Goal: Information Seeking & Learning: Understand process/instructions

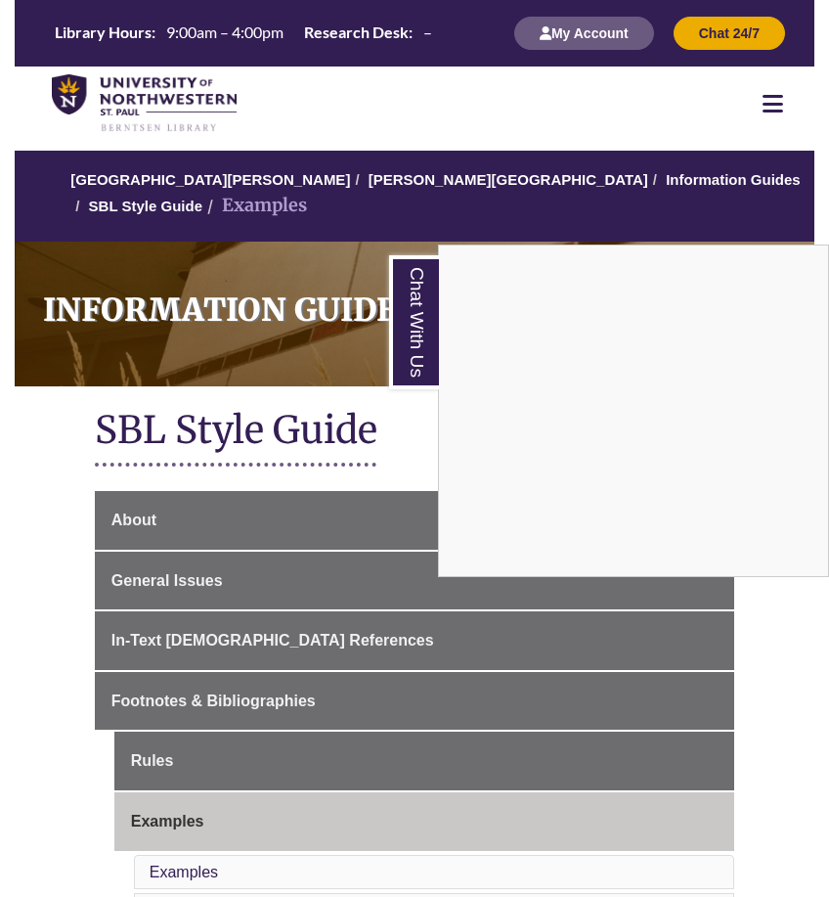
click at [243, 636] on div "Chat With Us" at bounding box center [414, 448] width 829 height 897
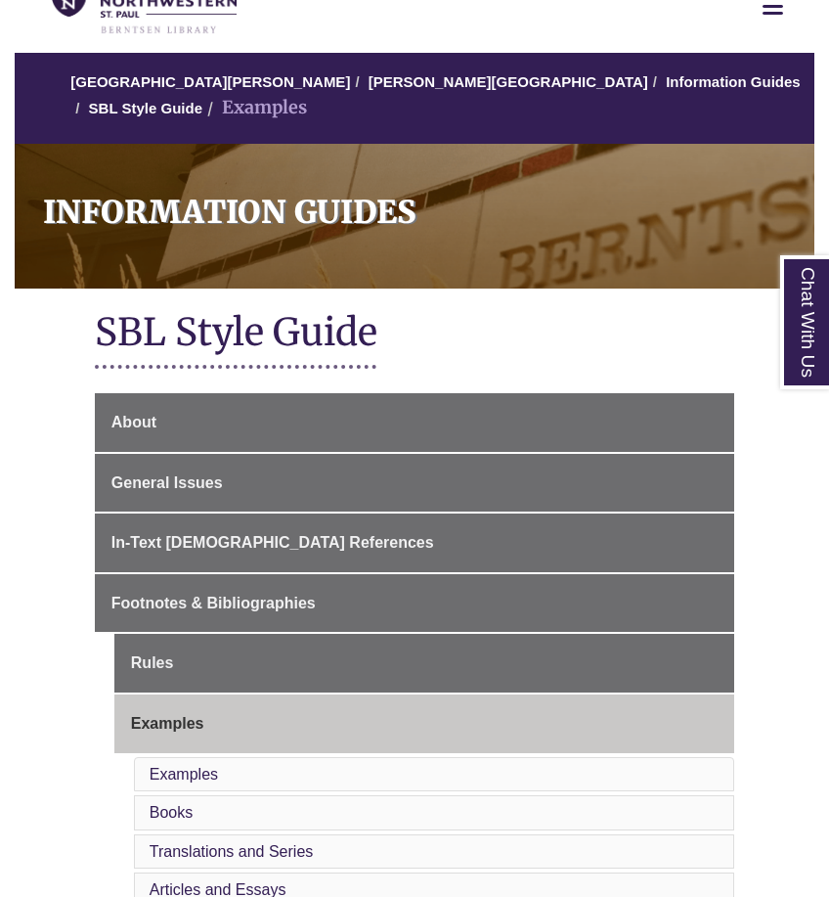
scroll to position [196, 0]
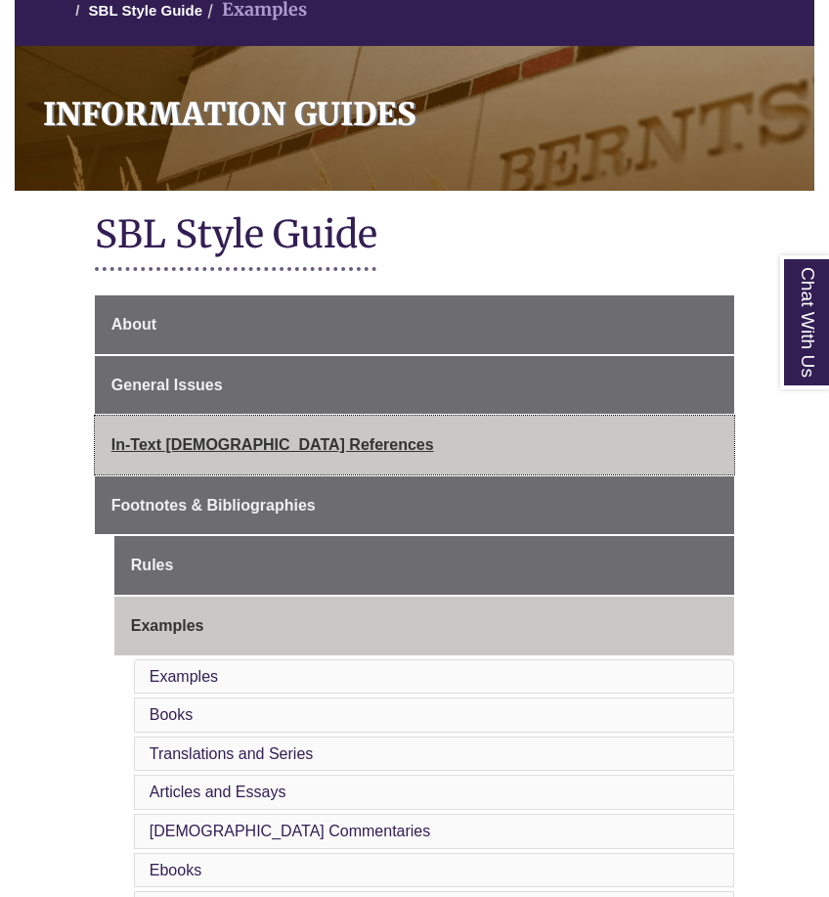
click at [181, 439] on span "In-Text [DEMOGRAPHIC_DATA] References" at bounding box center [272, 444] width 323 height 17
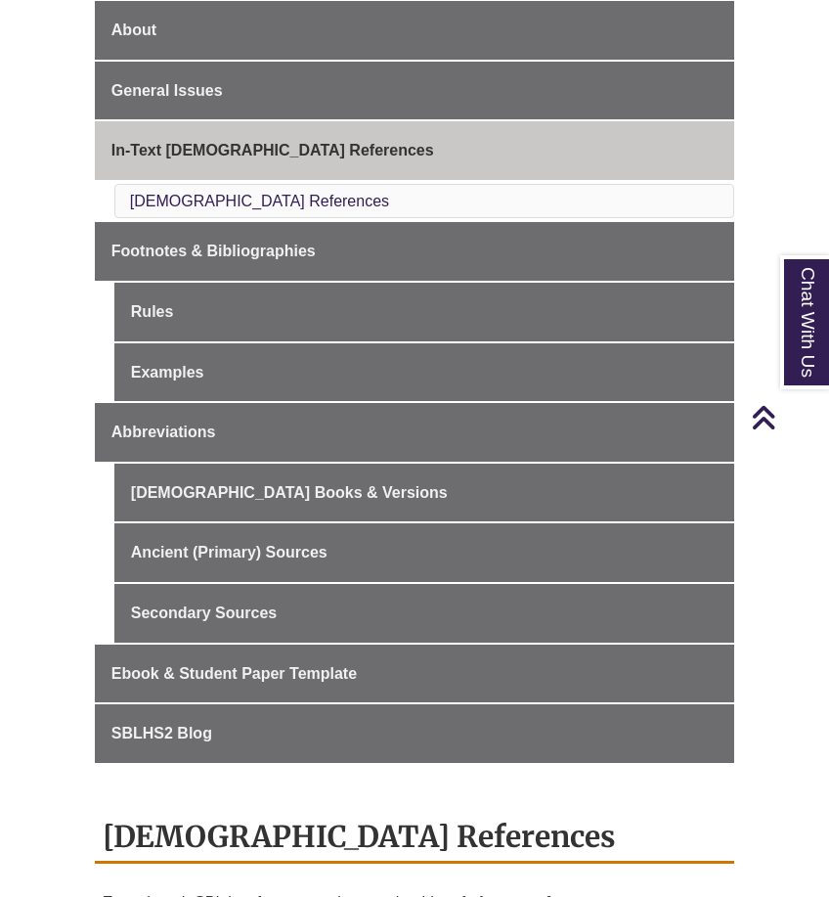
scroll to position [489, 0]
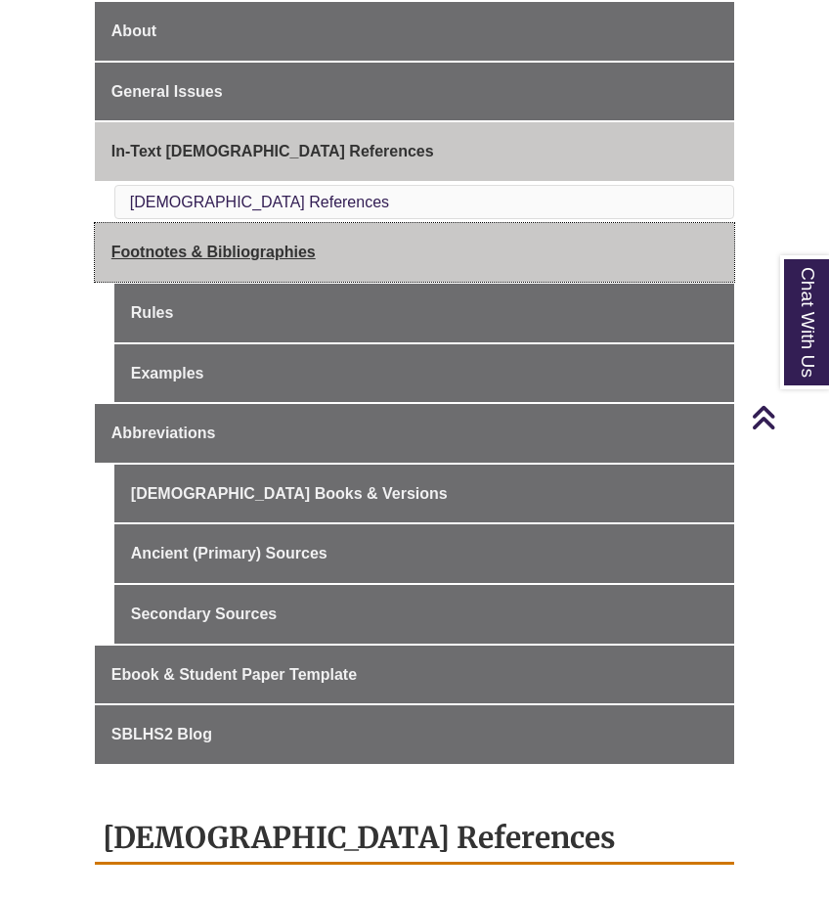
click at [170, 250] on span "Footnotes & Bibliographies" at bounding box center [213, 252] width 204 height 17
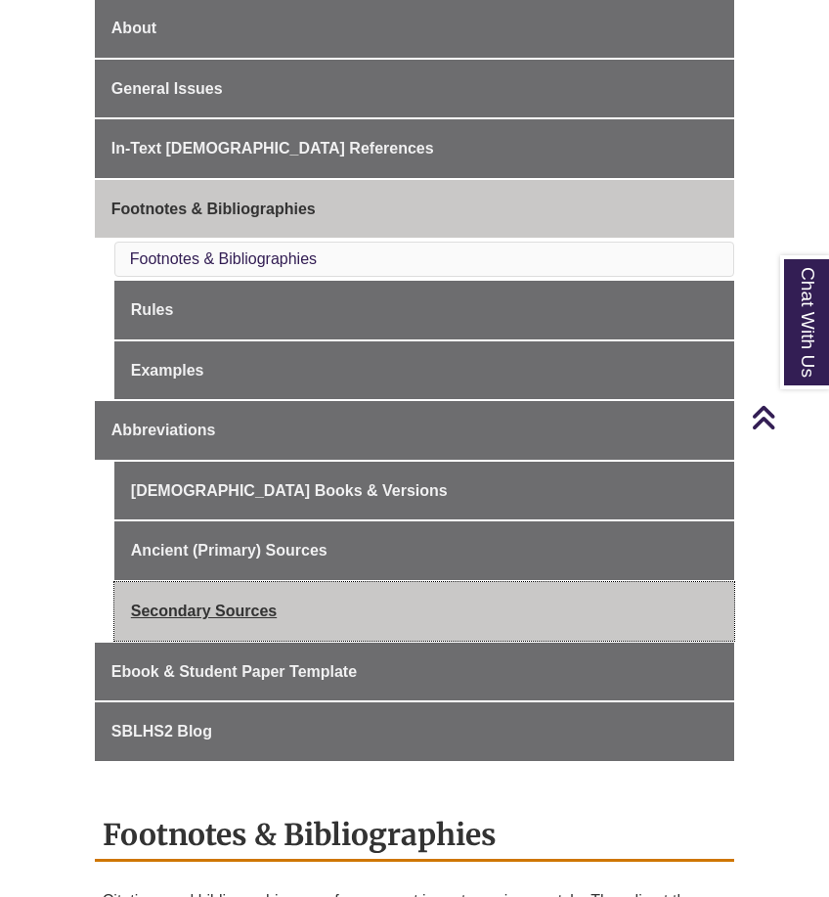
scroll to position [489, 0]
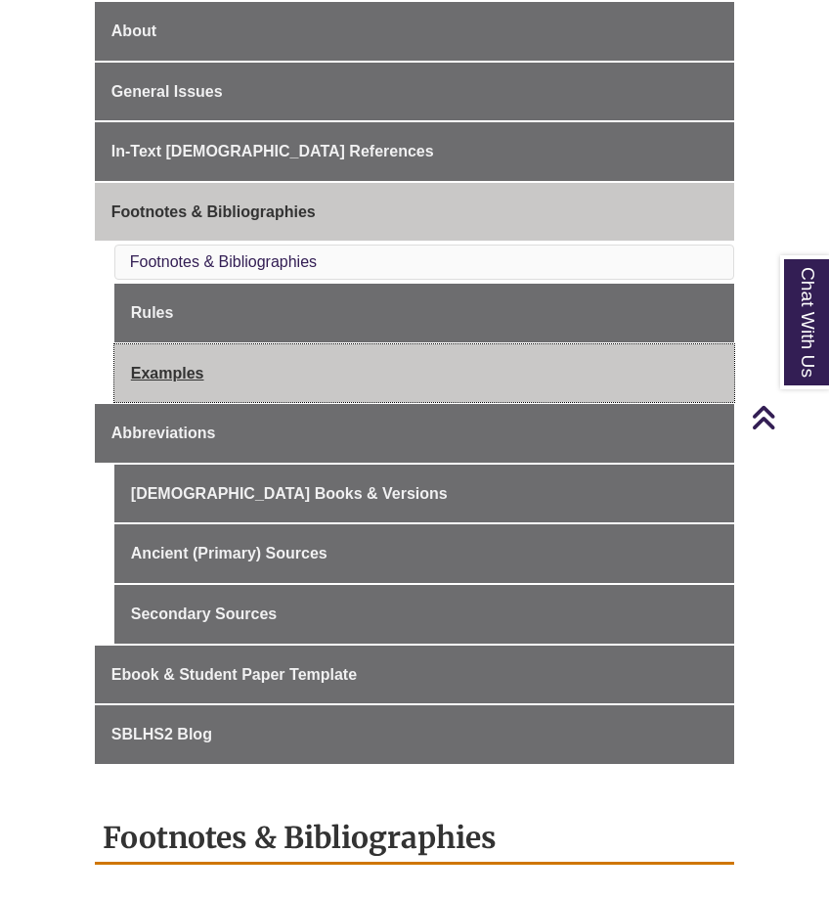
click at [190, 371] on link "Examples" at bounding box center [424, 373] width 620 height 59
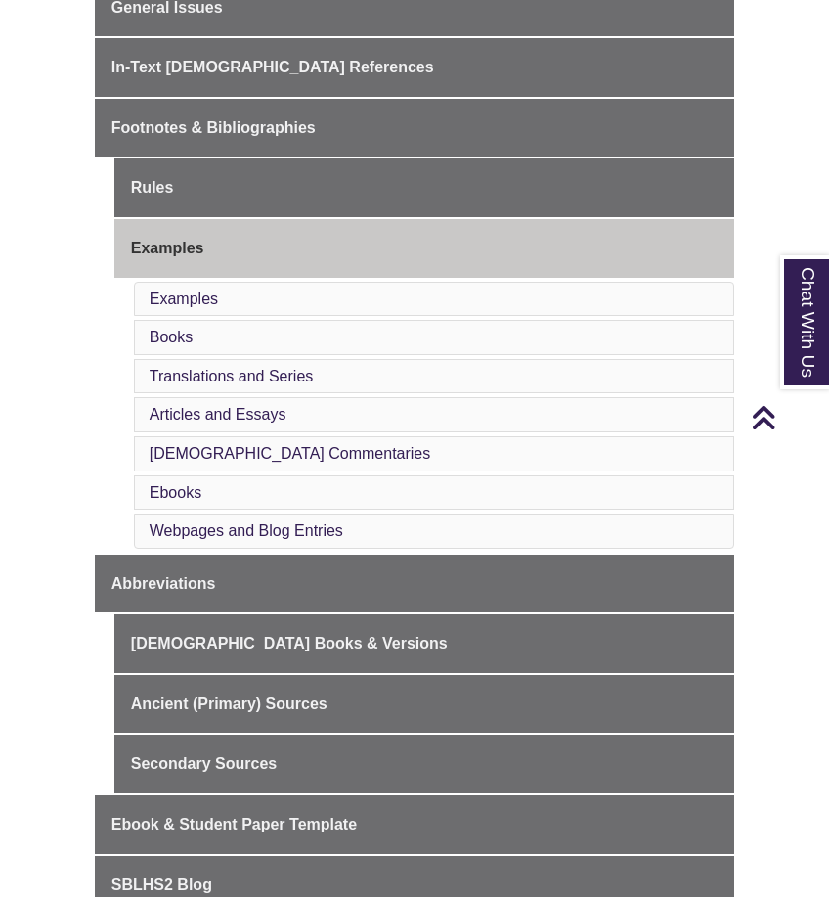
scroll to position [587, 0]
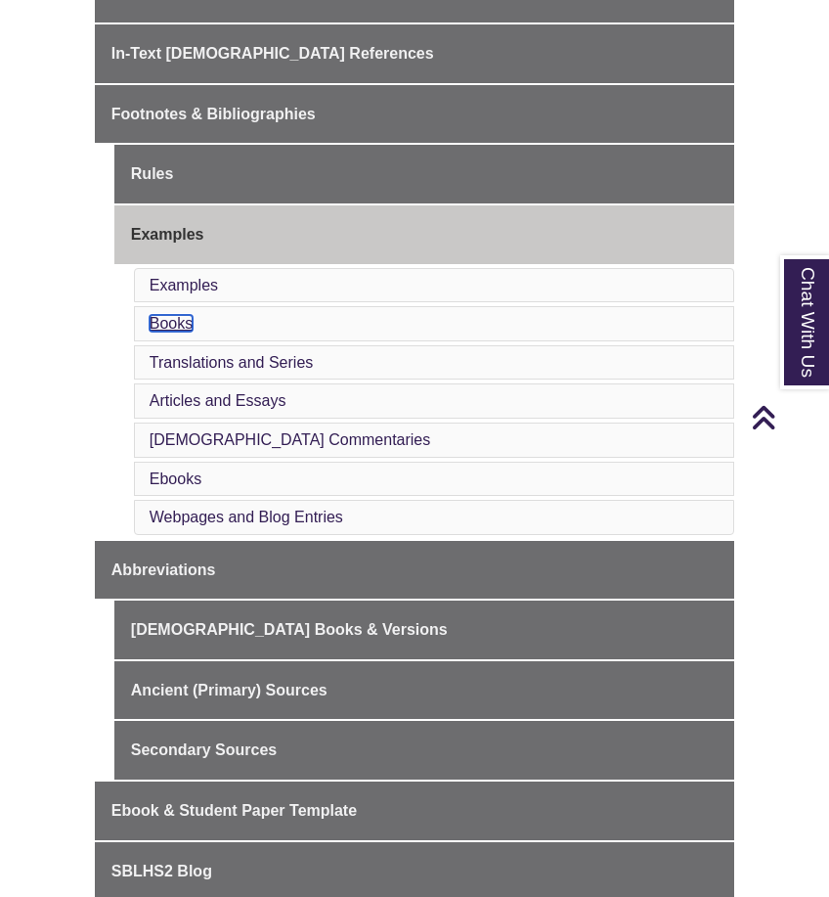
click at [169, 325] on link "Books" at bounding box center [171, 323] width 43 height 17
